Goal: Information Seeking & Learning: Learn about a topic

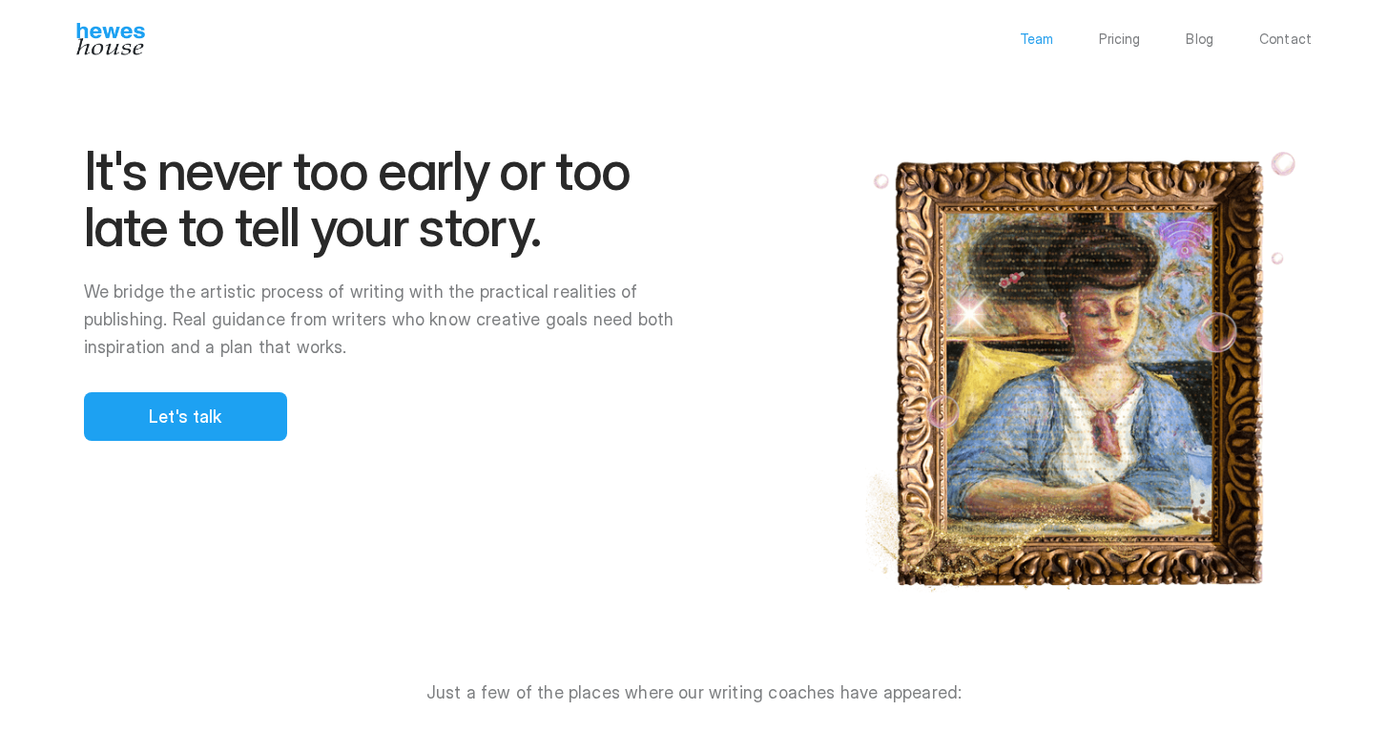
click at [1047, 35] on p "Team" at bounding box center [1037, 38] width 34 height 13
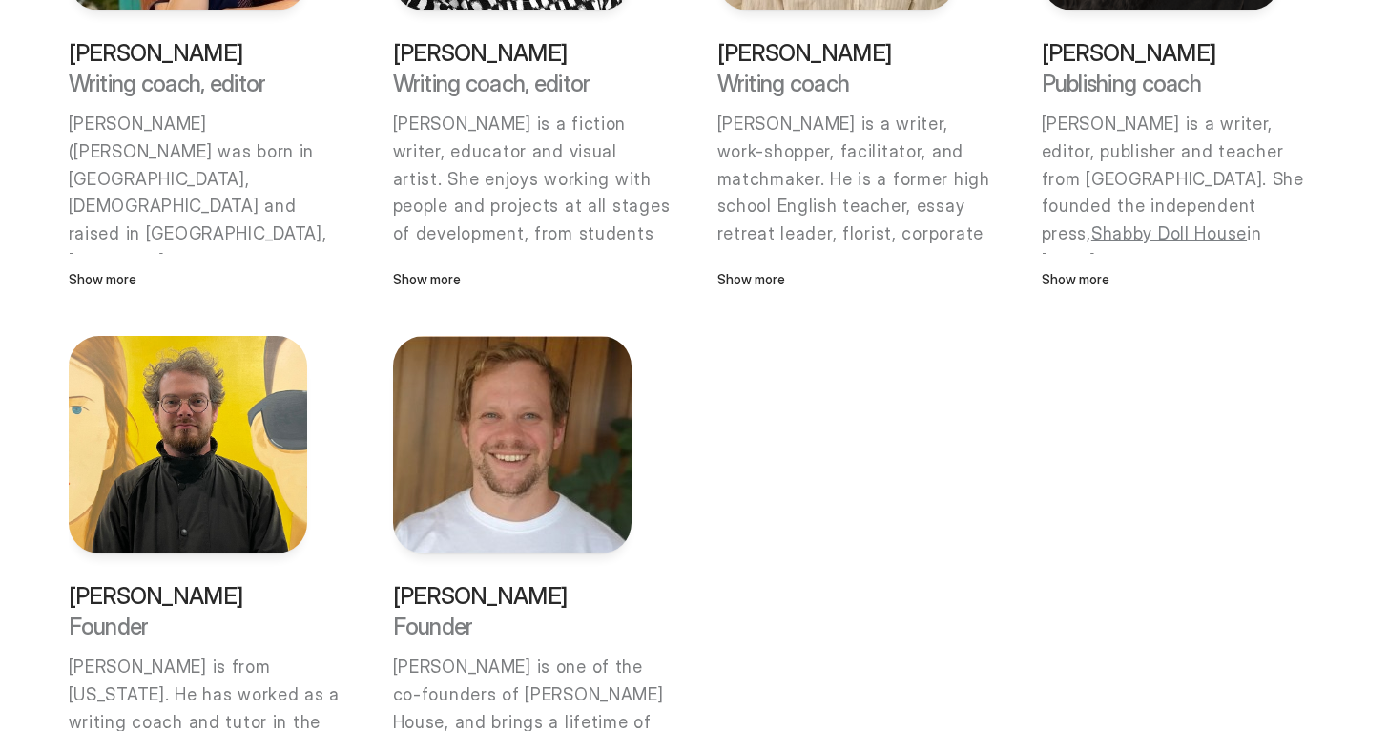
scroll to position [1452, 0]
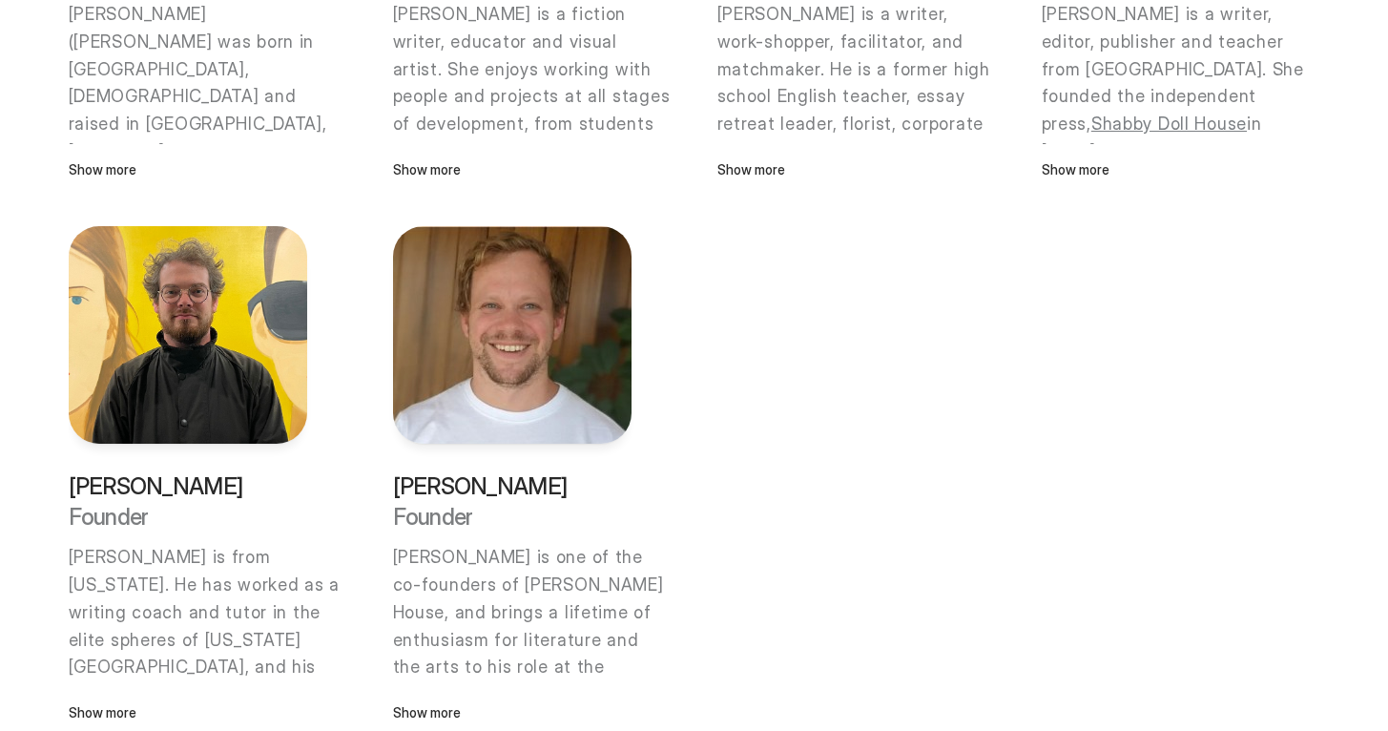
click at [142, 359] on img at bounding box center [188, 334] width 238 height 217
click at [124, 484] on p "[PERSON_NAME]" at bounding box center [188, 486] width 238 height 24
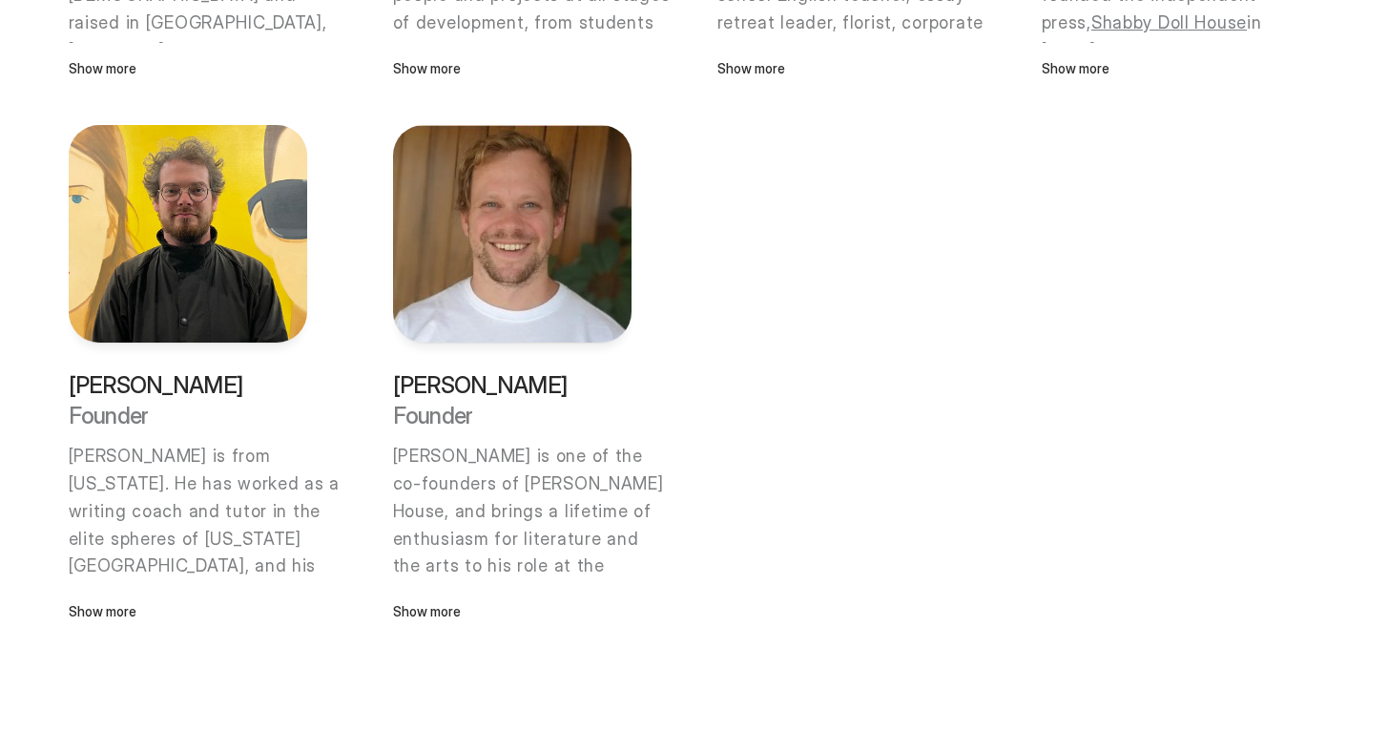
scroll to position [1559, 0]
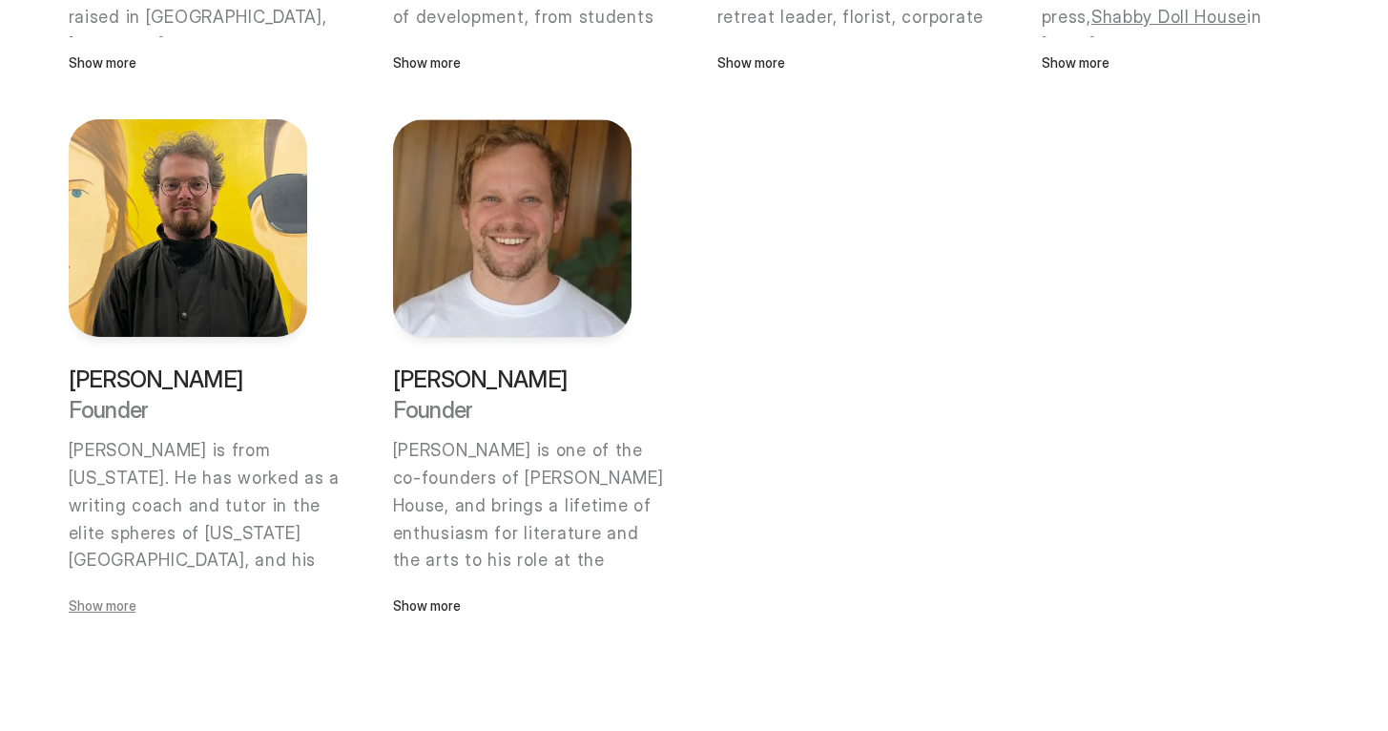
click at [112, 613] on p "Show more" at bounding box center [188, 605] width 238 height 21
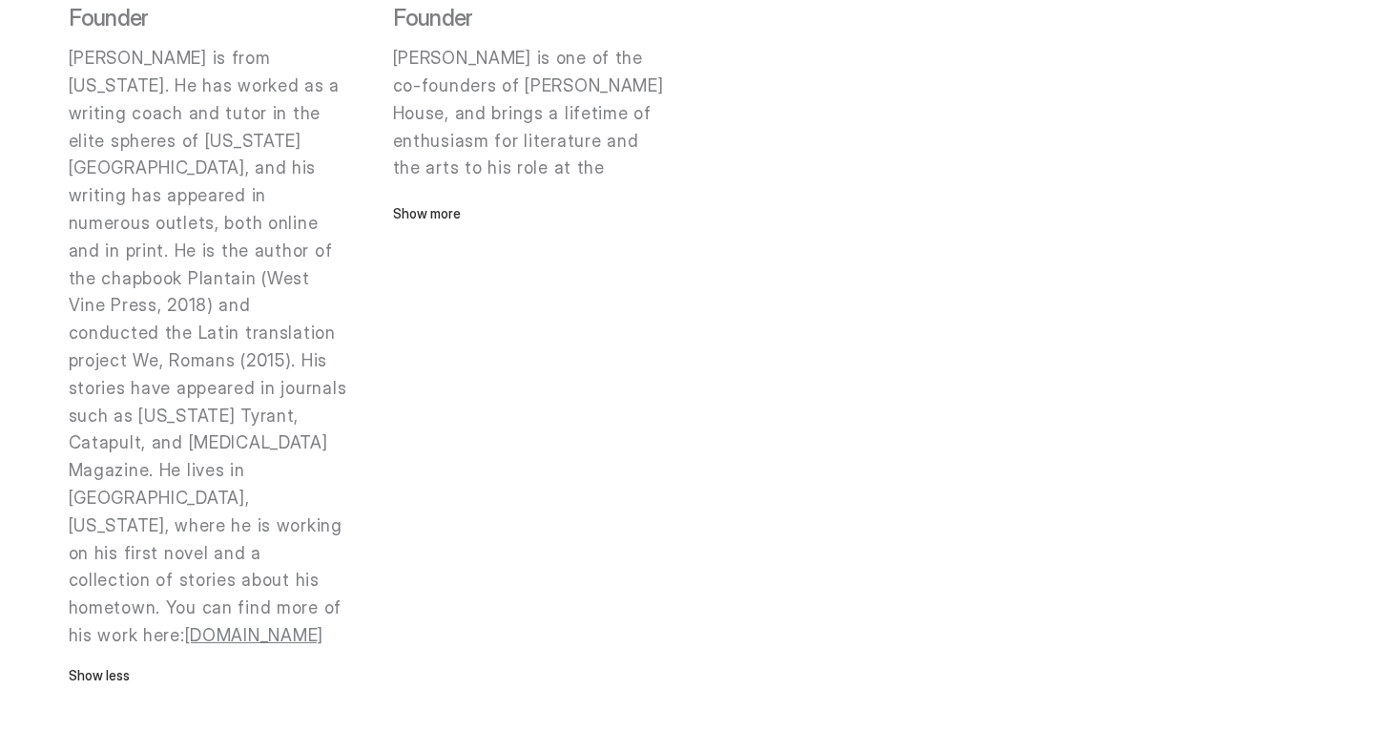
scroll to position [1956, 0]
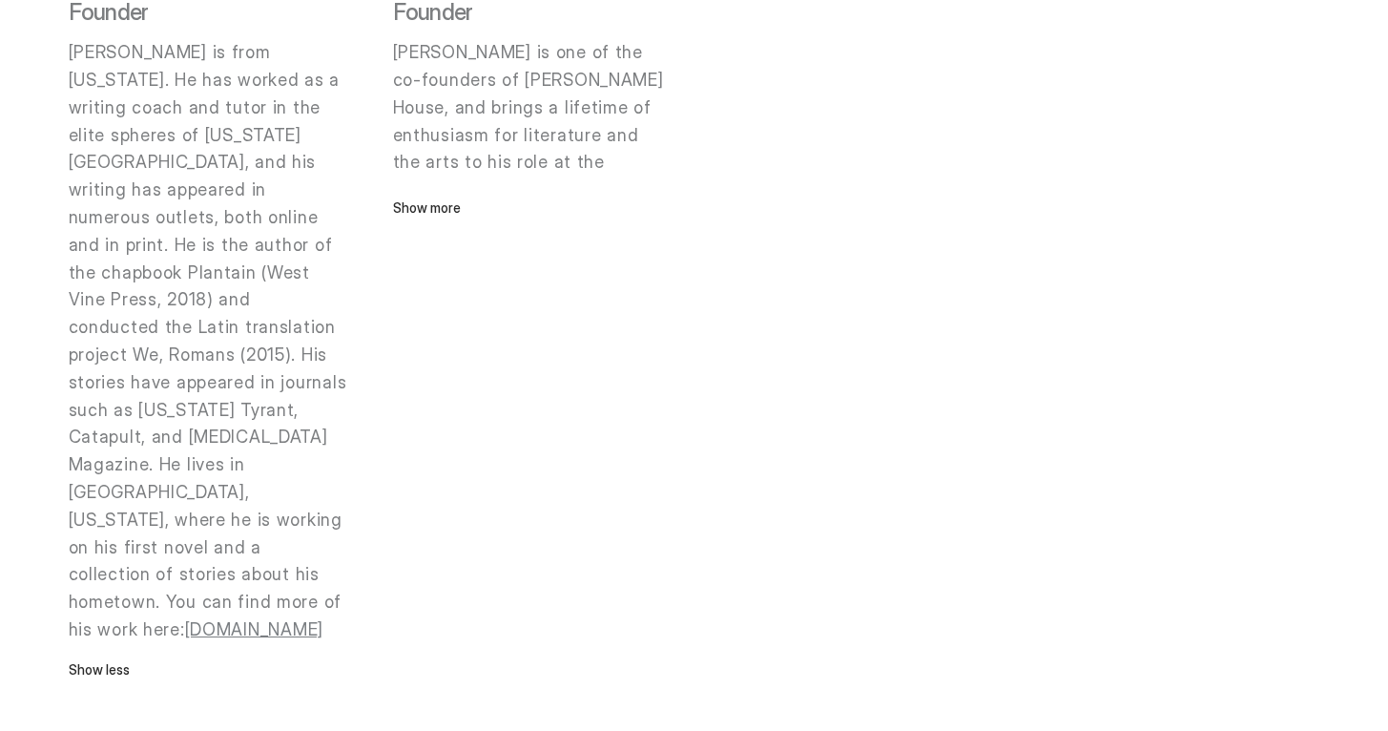
click at [263, 515] on p "[PERSON_NAME] is from [US_STATE]. He has worked as a writing coach and tutor in…" at bounding box center [208, 341] width 279 height 605
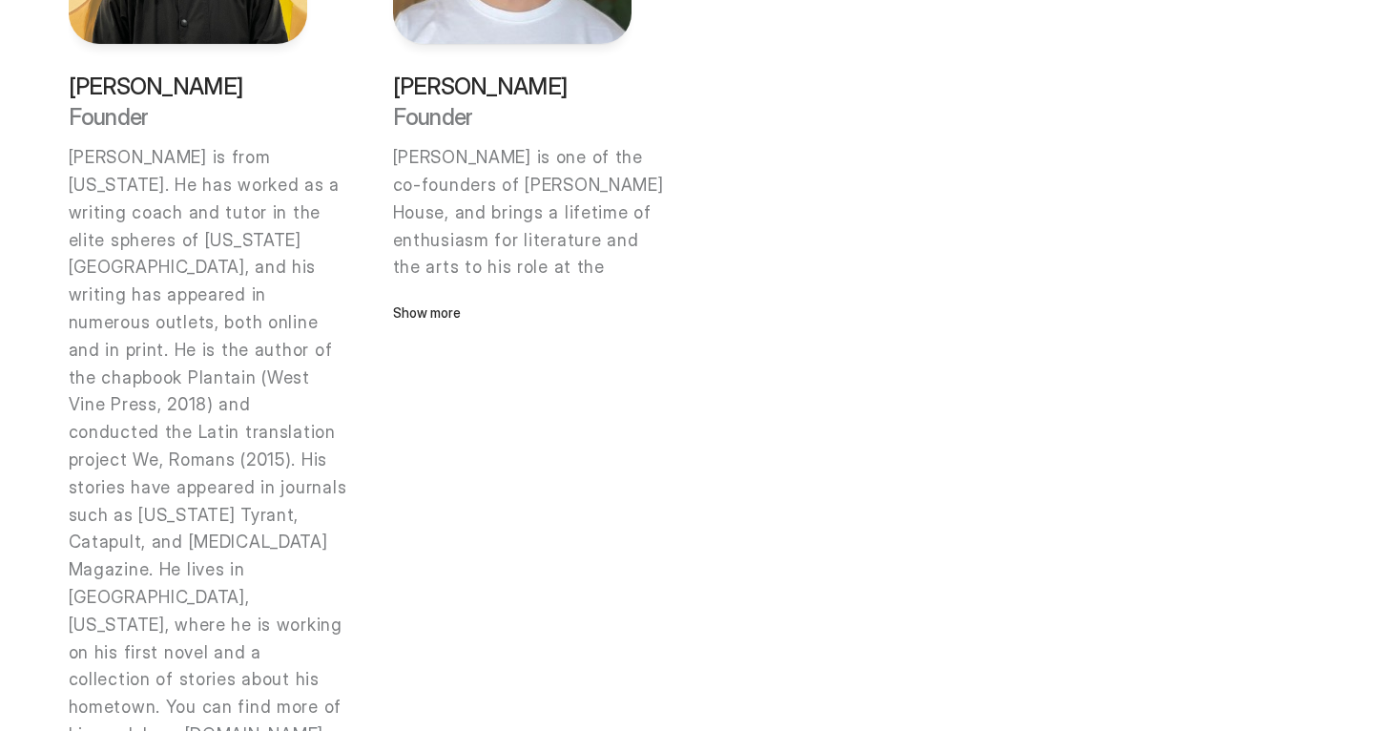
scroll to position [1842, 0]
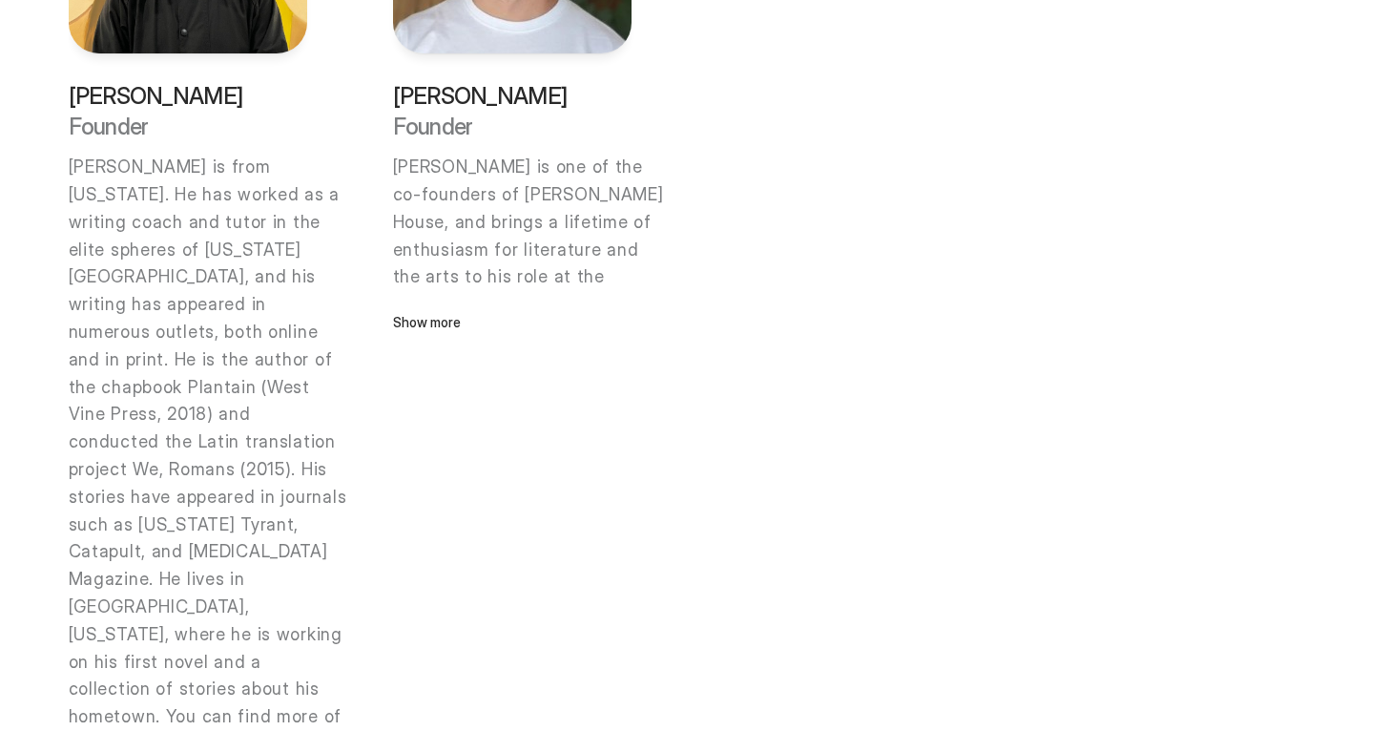
drag, startPoint x: 246, startPoint y: 548, endPoint x: 60, endPoint y: 176, distance: 415.9
copy p "[PERSON_NAME] is from [US_STATE]. He has worked as a writing coach and tutor in…"
